Goal: Leave review/rating

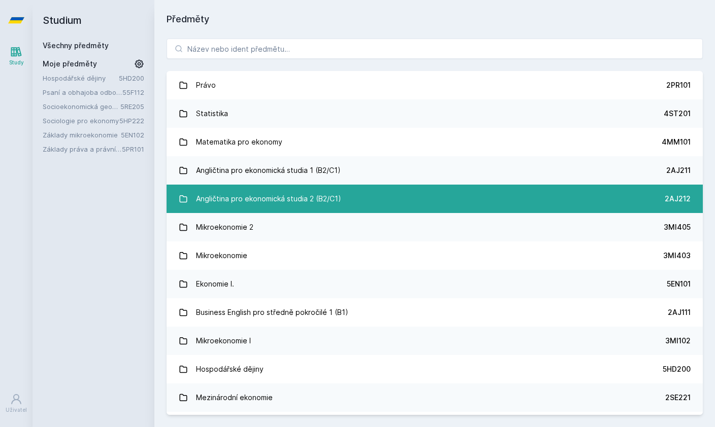
click at [271, 189] on div "Angličtina pro ekonomická studia 2 (B2/C1)" at bounding box center [268, 199] width 145 height 20
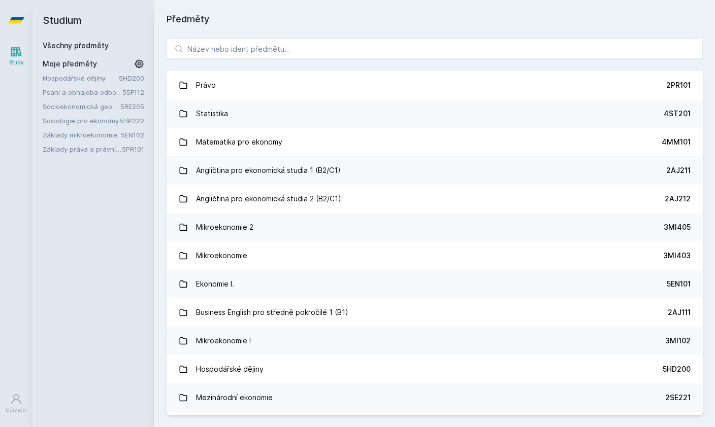
click at [89, 93] on link "Psaní a obhajoba odborné práce" at bounding box center [83, 92] width 80 height 10
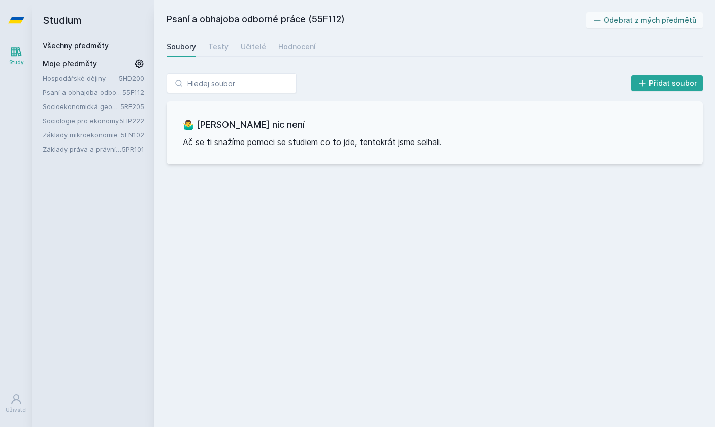
click at [89, 116] on link "Sociologie pro ekonomy" at bounding box center [81, 121] width 77 height 10
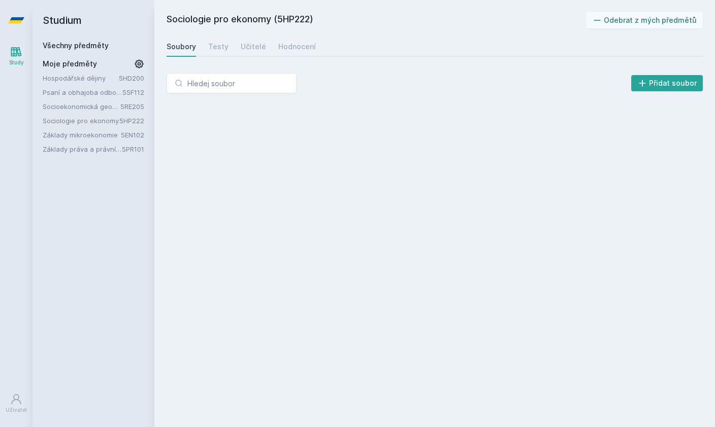
click at [89, 142] on div "Hospodářské dějiny 5HD200 Psaní a obhajoba odborné práce 55F112 Socioekonomická…" at bounding box center [94, 113] width 102 height 81
click at [89, 150] on link "Základy práva a právní nauky" at bounding box center [82, 149] width 79 height 10
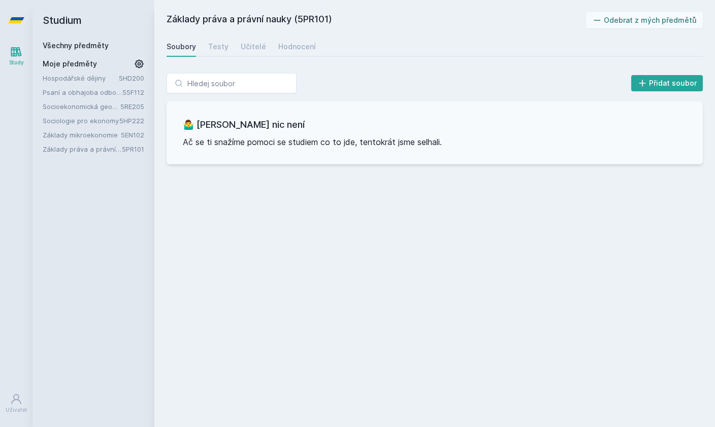
click at [233, 133] on div "🤷‍♂️ Tady bohužel nic není Ač se ti snažíme pomoci se studiem co to jde, tentok…" at bounding box center [434, 133] width 536 height 63
click at [217, 33] on div "Základy práva a právní nauky (5PR101) Odebrat z mých předmětů [GEOGRAPHIC_DATA]…" at bounding box center [434, 213] width 536 height 403
click at [217, 47] on div "Testy" at bounding box center [218, 47] width 20 height 10
click at [241, 52] on link "Učitelé" at bounding box center [253, 47] width 25 height 20
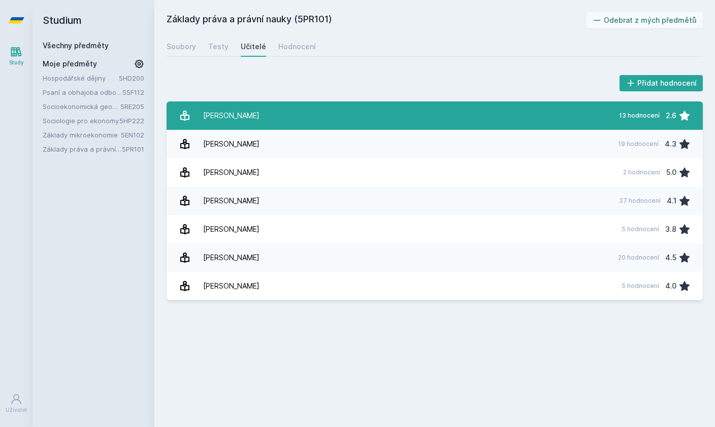
click at [306, 118] on link "[PERSON_NAME] 13 hodnocení 2.6" at bounding box center [434, 116] width 536 height 28
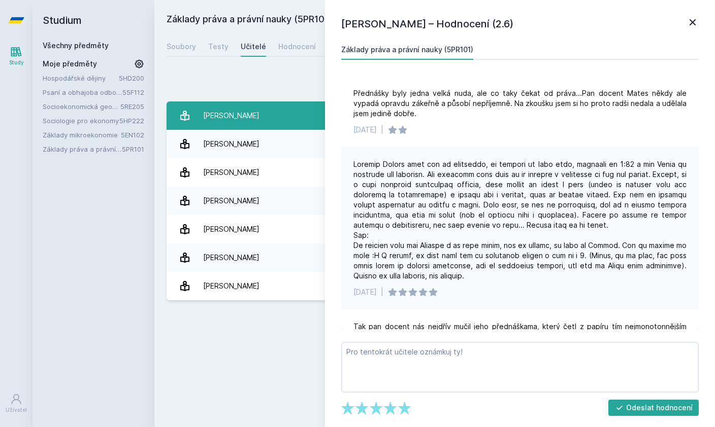
click at [306, 118] on link "[PERSON_NAME] 13 hodnocení 2.6" at bounding box center [434, 116] width 536 height 28
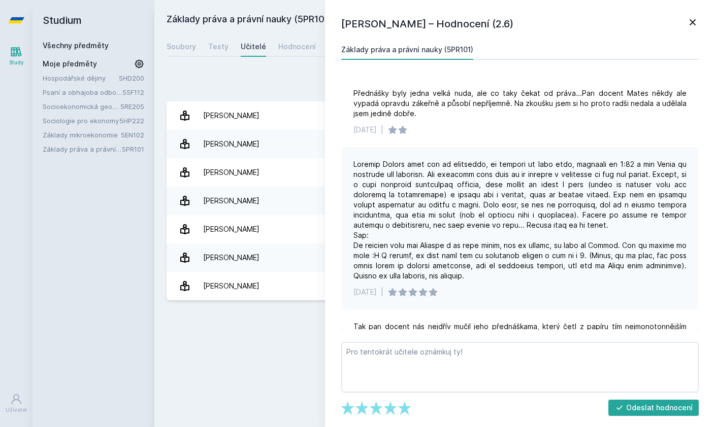
click at [284, 70] on div "Přidat hodnocení [PERSON_NAME] – Hodnocení (2.6) Základy práva a právní nauky (…" at bounding box center [434, 187] width 560 height 252
